Goal: Information Seeking & Learning: Learn about a topic

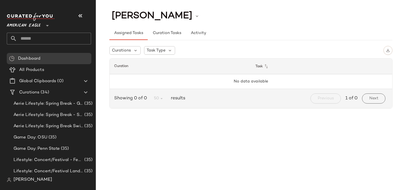
click at [28, 25] on span "American Eagle" at bounding box center [24, 24] width 34 height 10
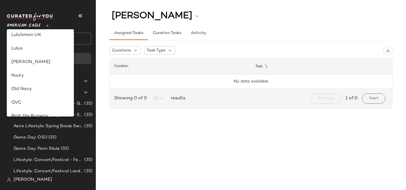
scroll to position [227, 0]
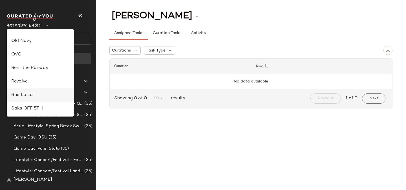
click at [25, 99] on div "Rue La La" at bounding box center [40, 95] width 67 height 14
type input "**"
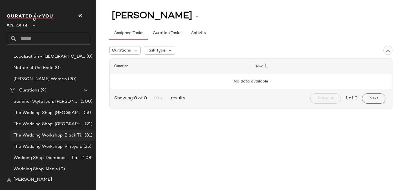
scroll to position [93, 0]
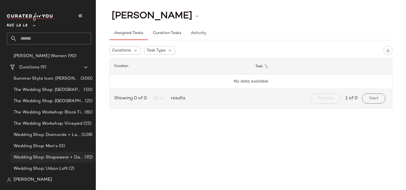
click at [64, 158] on span "Wedding Shop: Shapewear + Day of Prep" at bounding box center [49, 157] width 70 height 6
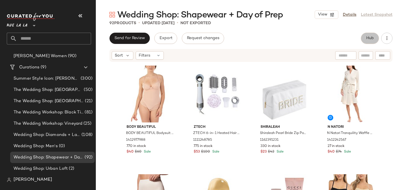
click at [369, 41] on button "Hub" at bounding box center [370, 38] width 18 height 11
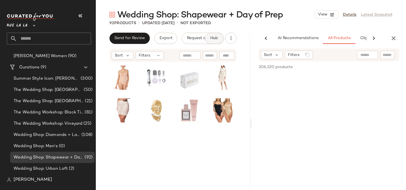
scroll to position [0, 39]
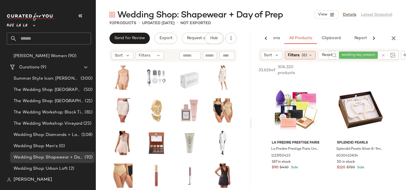
click at [300, 55] on div "Filters (6)" at bounding box center [300, 55] width 31 height 8
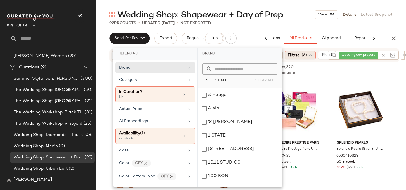
click at [300, 55] on div "Filters (6)" at bounding box center [300, 55] width 31 height 8
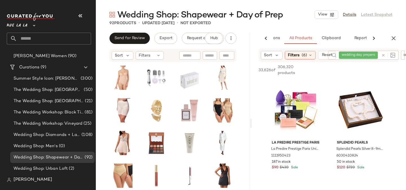
click at [383, 57] on div at bounding box center [388, 55] width 14 height 5
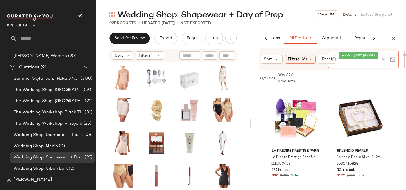
click at [372, 55] on span "wedding day preperation" at bounding box center [363, 55] width 42 height 5
click at [383, 59] on icon at bounding box center [383, 59] width 4 height 4
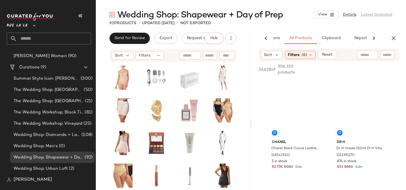
click at [373, 37] on icon at bounding box center [373, 38] width 7 height 7
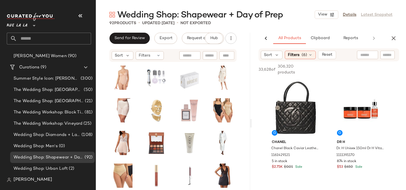
scroll to position [0, 50]
click at [353, 37] on span "Reports" at bounding box center [349, 38] width 15 height 5
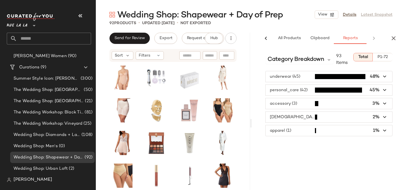
click at [304, 130] on span "button" at bounding box center [328, 130] width 127 height 11
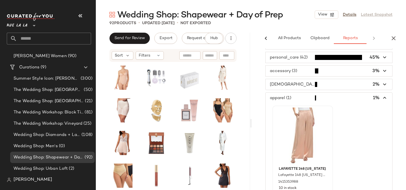
scroll to position [34, 0]
click at [314, 88] on span "button" at bounding box center [328, 83] width 127 height 11
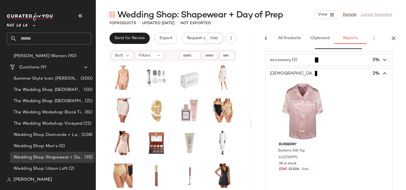
scroll to position [43, 0]
click at [305, 61] on span "button" at bounding box center [328, 60] width 127 height 11
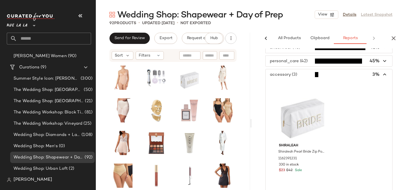
scroll to position [0, 0]
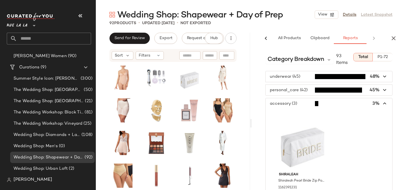
click at [298, 92] on span "button" at bounding box center [328, 90] width 127 height 11
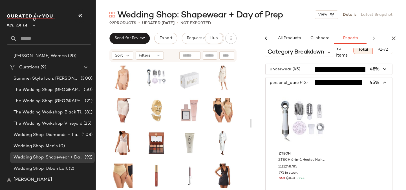
scroll to position [17, 0]
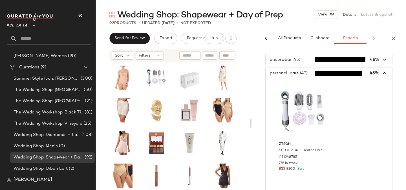
click at [290, 63] on span "button" at bounding box center [328, 59] width 127 height 11
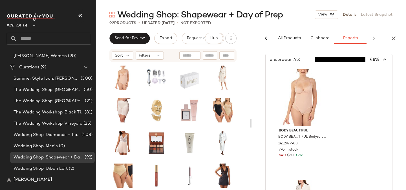
click at [289, 64] on span "button" at bounding box center [328, 59] width 127 height 11
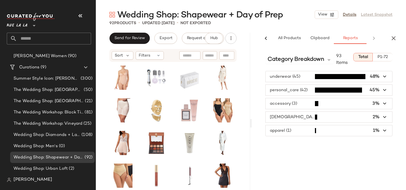
scroll to position [0, 0]
click at [390, 37] on icon "button" at bounding box center [393, 38] width 7 height 7
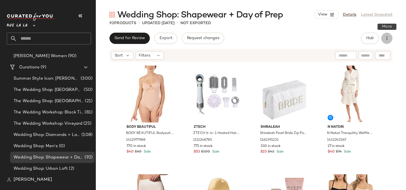
click at [388, 39] on icon "button" at bounding box center [387, 39] width 6 height 6
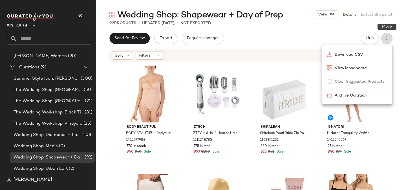
click at [388, 39] on icon "button" at bounding box center [387, 39] width 6 height 6
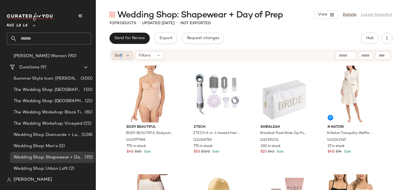
click at [120, 55] on span "Sort" at bounding box center [119, 56] width 8 height 6
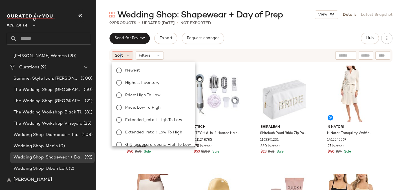
click at [121, 55] on span "Sort" at bounding box center [119, 56] width 8 height 6
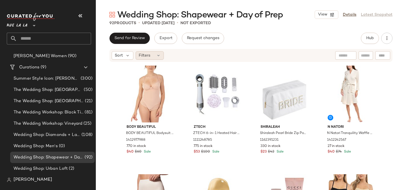
click at [156, 57] on icon at bounding box center [158, 55] width 5 height 5
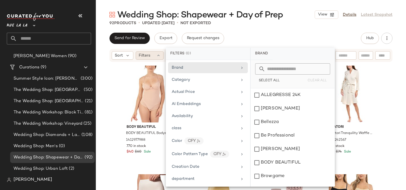
click at [156, 57] on icon at bounding box center [158, 55] width 5 height 5
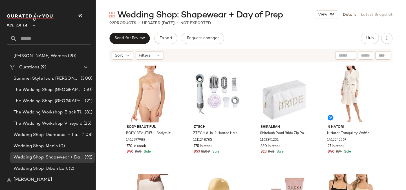
click at [278, 36] on div "Send for Review Export Request changes Hub" at bounding box center [250, 38] width 283 height 11
click at [328, 16] on button "View" at bounding box center [326, 14] width 24 height 8
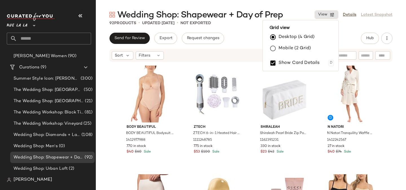
click at [285, 45] on label "Mobile (2 Grid)" at bounding box center [294, 48] width 32 height 11
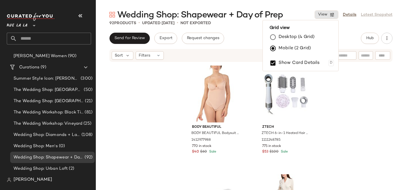
click at [289, 8] on main "Wedding Shop: Shapewear + Day of Prep View Details Latest Snapshot 92 Products …" at bounding box center [203, 95] width 406 height 190
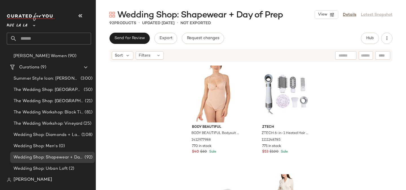
click at [395, 42] on div "Send for Review Export Request changes Hub" at bounding box center [251, 38] width 310 height 11
click at [390, 41] on button "button" at bounding box center [386, 38] width 11 height 11
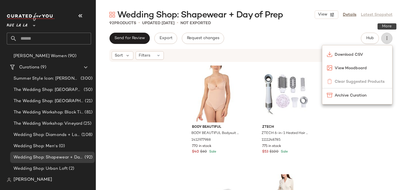
click at [390, 41] on button "button" at bounding box center [386, 38] width 11 height 11
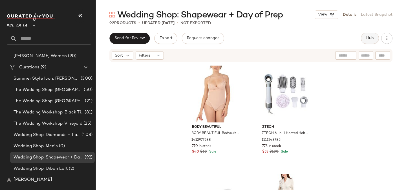
click at [364, 40] on button "Hub" at bounding box center [370, 38] width 18 height 11
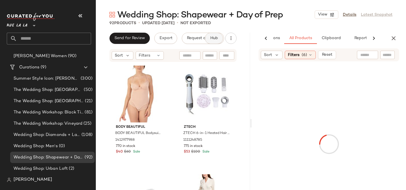
scroll to position [0, 39]
click at [358, 37] on span "Reports" at bounding box center [361, 38] width 15 height 5
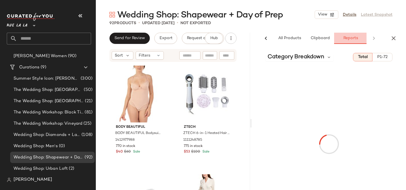
scroll to position [0, 50]
click at [310, 54] on span "Category Breakdown" at bounding box center [295, 57] width 57 height 8
click at [306, 57] on span "Category Breakdown" at bounding box center [295, 57] width 57 height 8
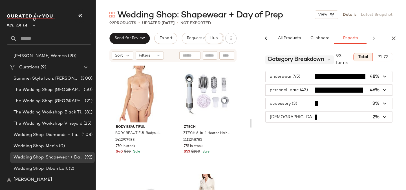
click at [305, 58] on span "Category Breakdown" at bounding box center [295, 60] width 57 height 8
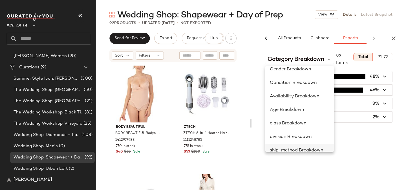
scroll to position [82, 0]
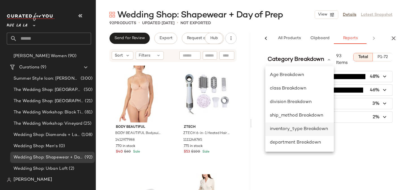
click at [294, 130] on span "inventory_type Breakdown" at bounding box center [299, 129] width 58 height 5
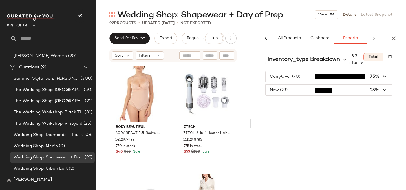
click at [385, 92] on icon "button" at bounding box center [385, 90] width 6 height 6
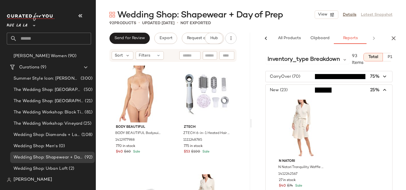
click at [384, 91] on span "button" at bounding box center [328, 90] width 127 height 11
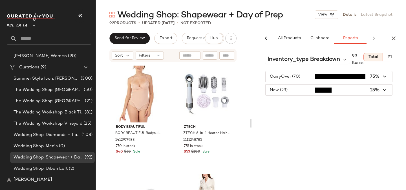
click at [384, 91] on icon "button" at bounding box center [385, 90] width 6 height 6
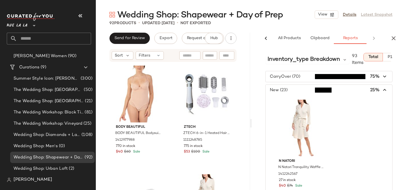
click at [384, 91] on span "button" at bounding box center [328, 90] width 127 height 11
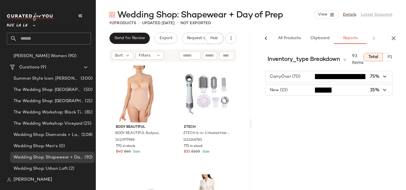
click at [384, 91] on icon "button" at bounding box center [385, 90] width 6 height 6
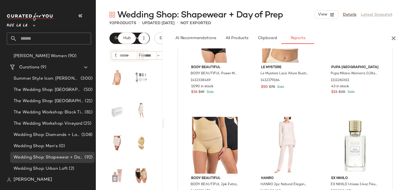
scroll to position [866, 0]
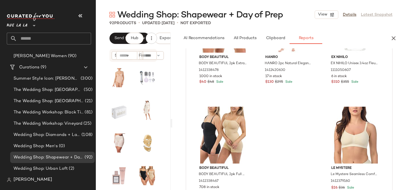
drag, startPoint x: 250, startPoint y: 121, endPoint x: 171, endPoint y: 105, distance: 81.3
click at [171, 105] on div "Wedding Shop: Shapewear + Day of Prep View Details Latest Snapshot 92 Products …" at bounding box center [251, 99] width 310 height 181
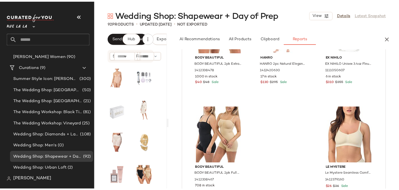
scroll to position [909, 0]
